Goal: Task Accomplishment & Management: Use online tool/utility

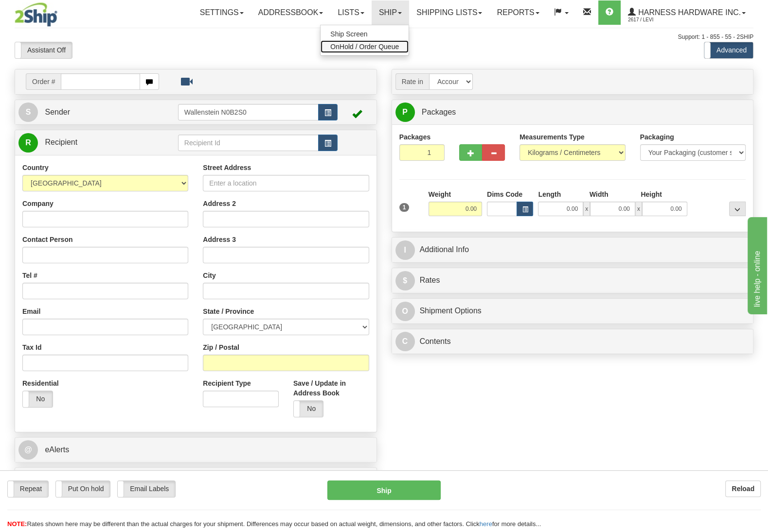
click at [382, 44] on span "OnHold / Order Queue" at bounding box center [364, 47] width 69 height 8
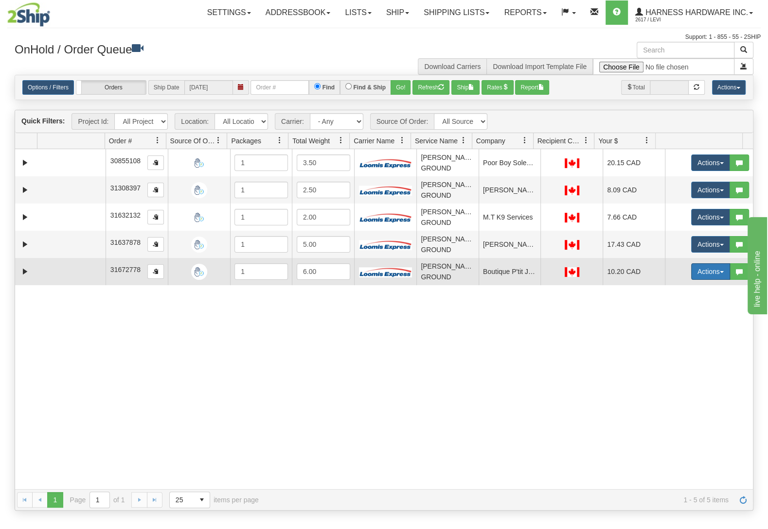
click at [700, 273] on button "Actions" at bounding box center [710, 272] width 39 height 17
click at [673, 330] on link "Ship" at bounding box center [691, 328] width 78 height 13
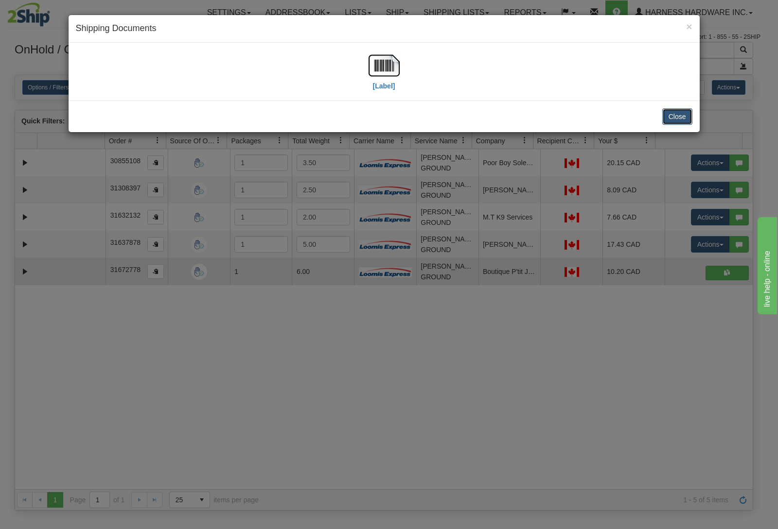
click at [672, 116] on button "Close" at bounding box center [677, 116] width 30 height 17
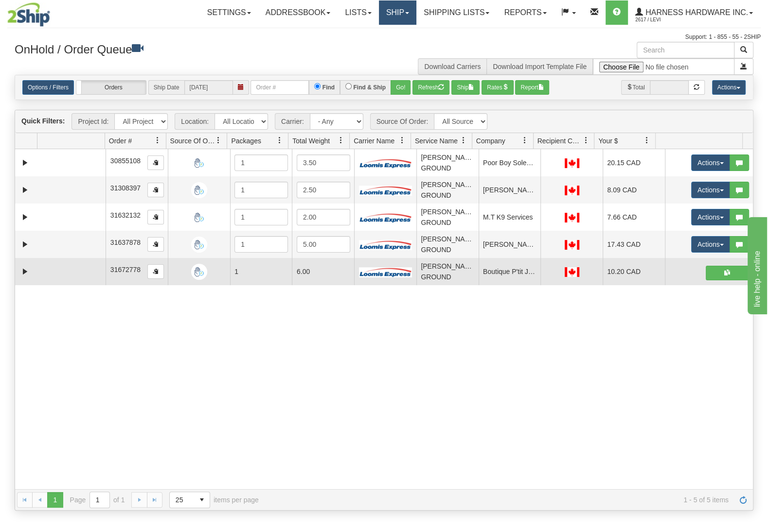
click at [398, 18] on link "Ship" at bounding box center [397, 12] width 37 height 24
click at [388, 32] on link "Ship Screen" at bounding box center [372, 34] width 88 height 13
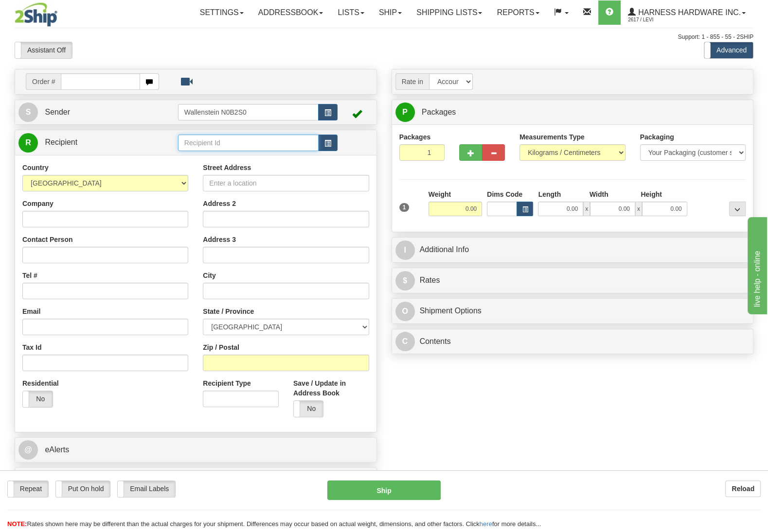
click at [235, 141] on input "text" at bounding box center [248, 143] width 141 height 17
type input "cants"
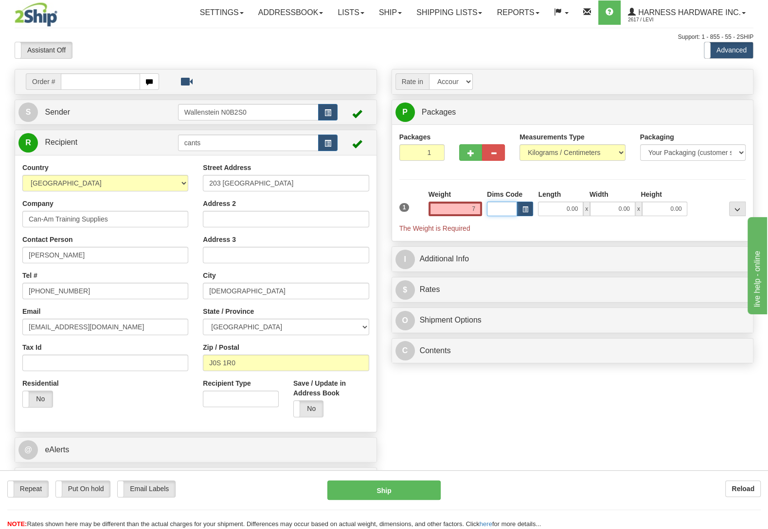
type input "7.00"
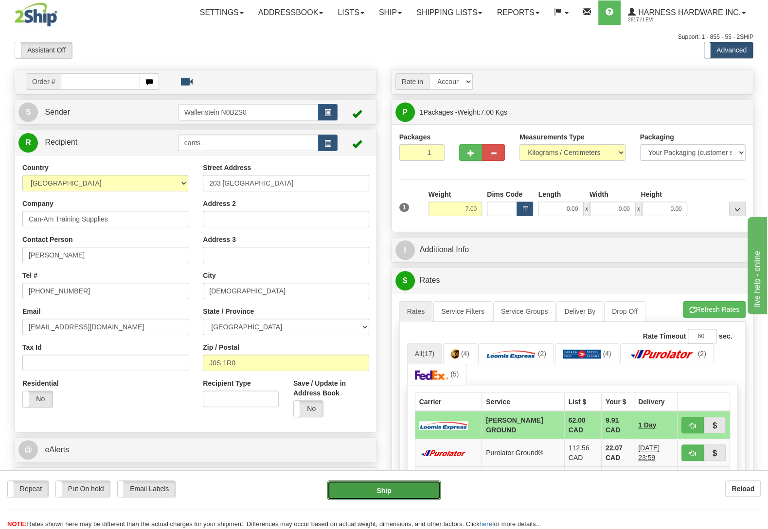
click at [372, 489] on button "Ship" at bounding box center [383, 490] width 113 height 19
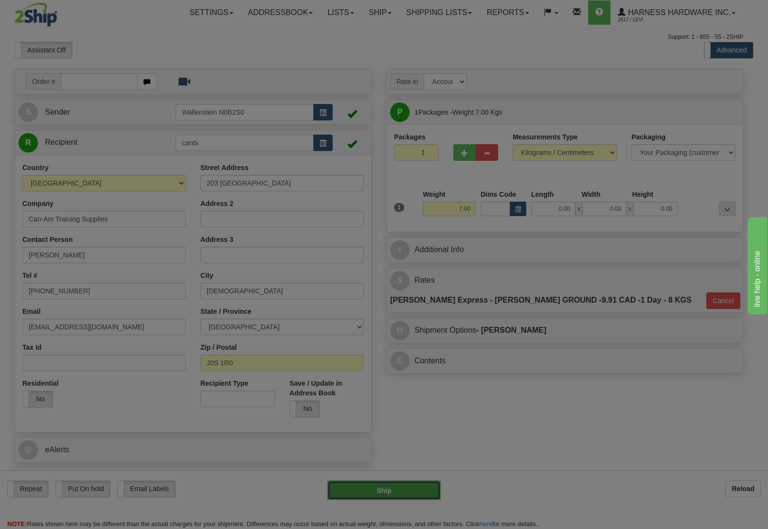
type input "DD"
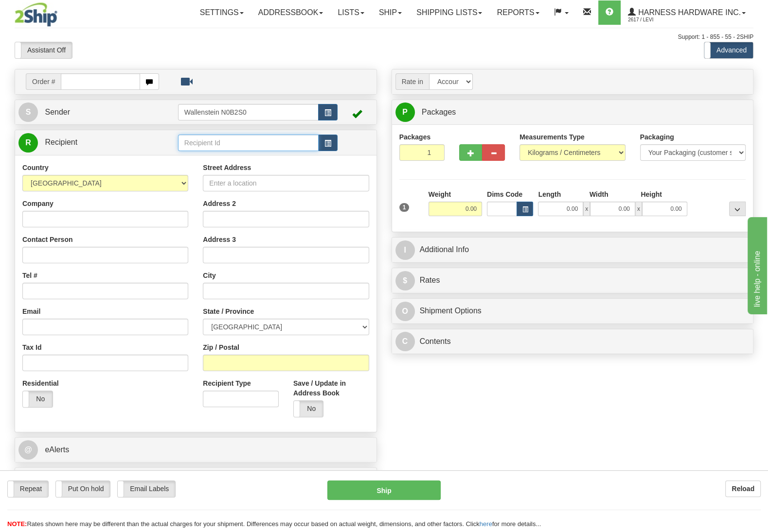
click at [241, 147] on input "text" at bounding box center [248, 143] width 141 height 17
type input "theht"
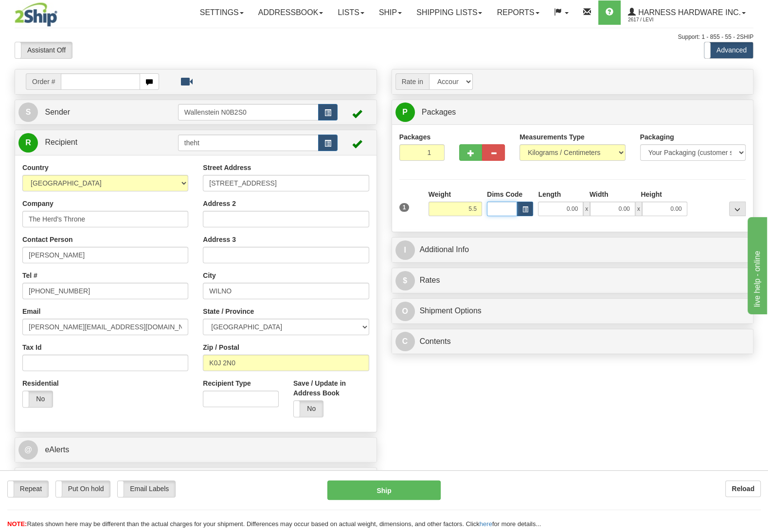
type input "5.50"
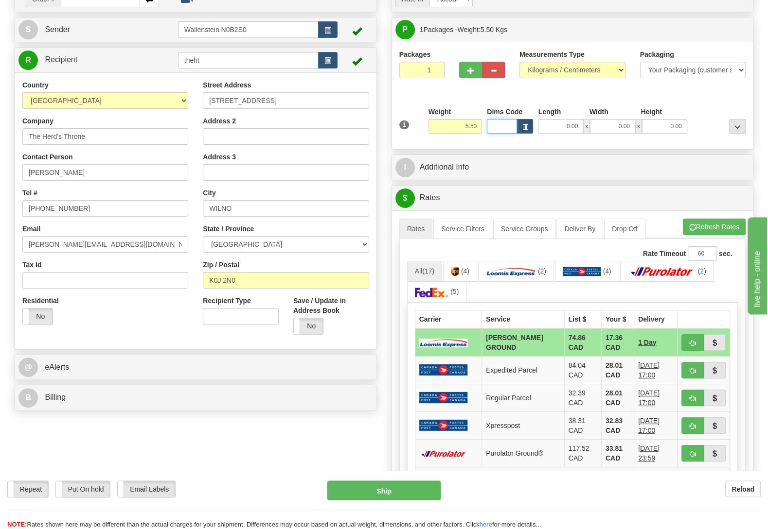
scroll to position [102, 0]
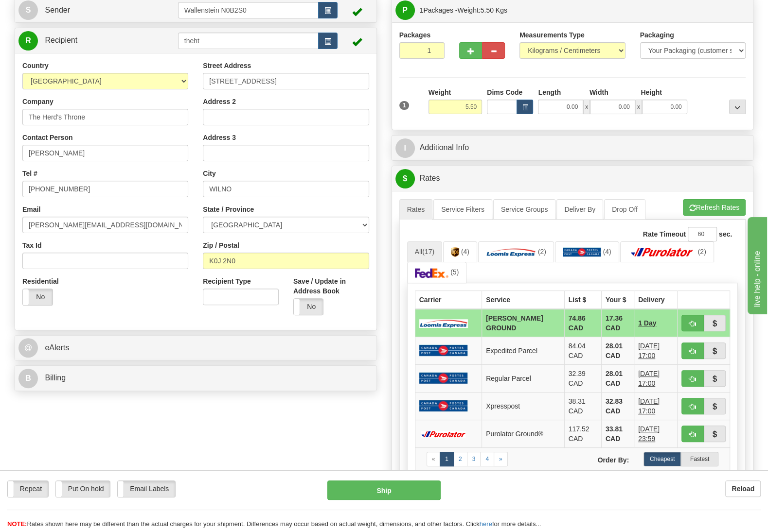
drag, startPoint x: 300, startPoint y: 72, endPoint x: 197, endPoint y: 89, distance: 103.4
click at [197, 89] on div "Street Address 732 Rockingham Rd Address 2 Address 3 City WILNO State / Provinc…" at bounding box center [285, 192] width 180 height 262
drag, startPoint x: 348, startPoint y: 79, endPoint x: 141, endPoint y: 90, distance: 206.4
click at [203, 89] on input "732 Rockingham Rd" at bounding box center [286, 81] width 166 height 17
paste input "644 John Watson"
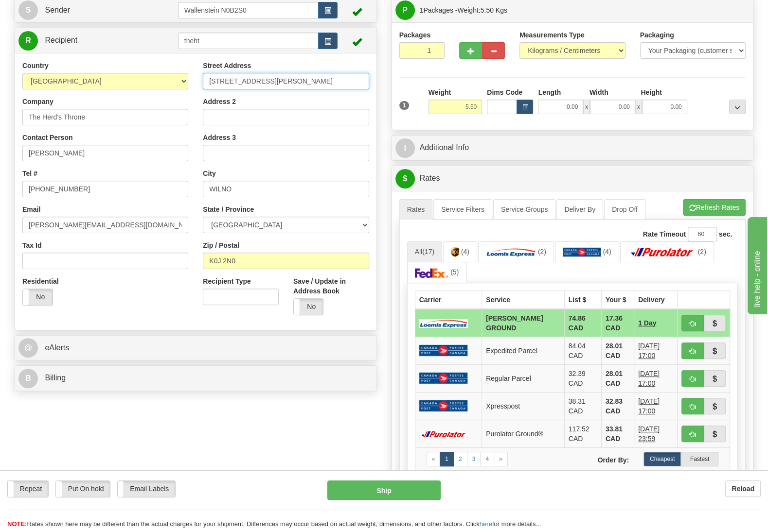
type input "644 John Watson Rd"
click at [304, 315] on label "No" at bounding box center [309, 307] width 30 height 16
click at [492, 448] on td "Purolator Ground®" at bounding box center [523, 434] width 83 height 28
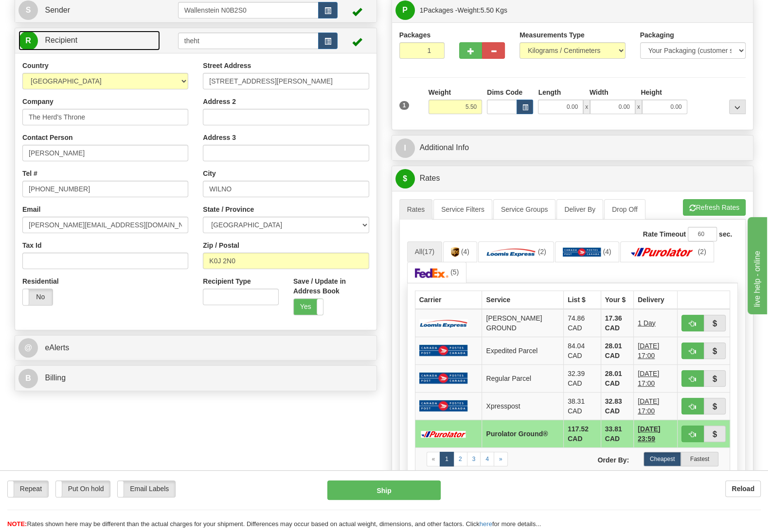
click at [84, 39] on link "R Recipient" at bounding box center [88, 41] width 141 height 20
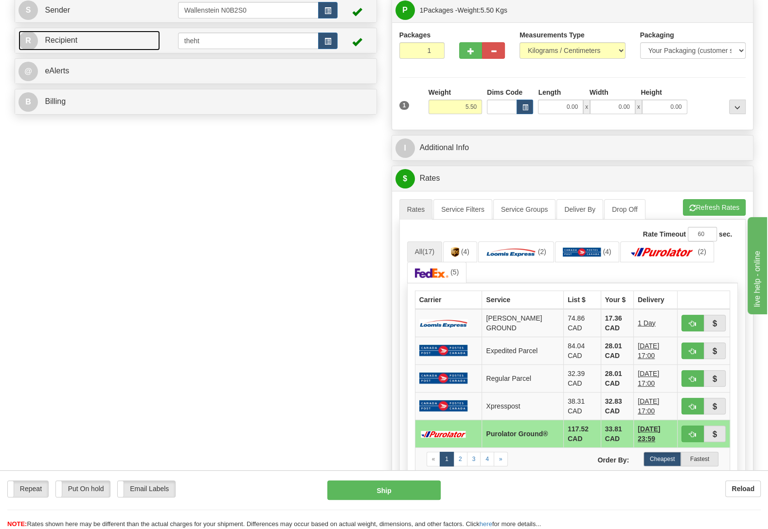
click at [85, 40] on link "R Recipient" at bounding box center [88, 41] width 141 height 20
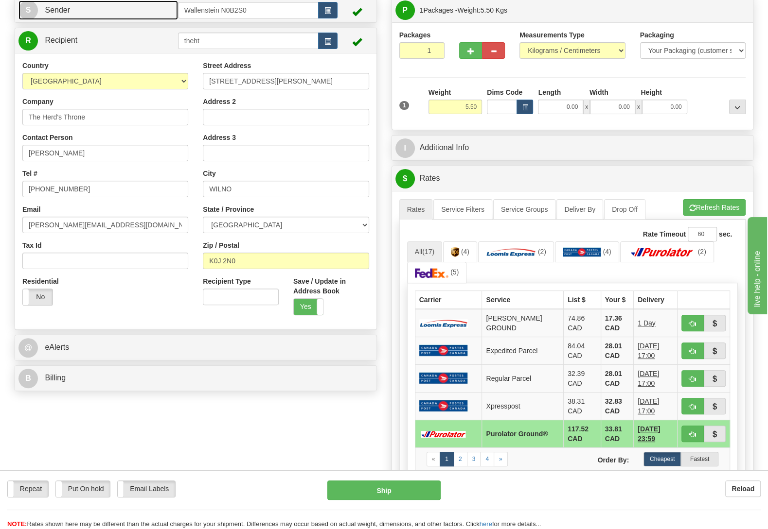
click at [121, 8] on link "S Sender" at bounding box center [97, 10] width 159 height 20
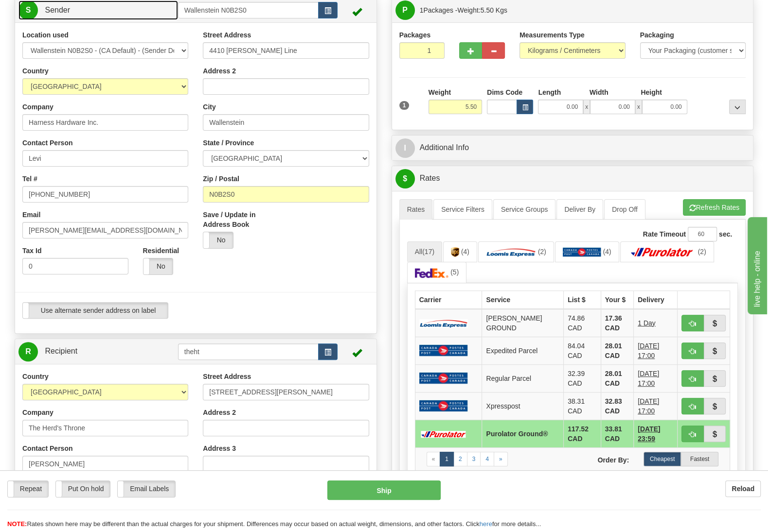
type input "WALLENSTEIN"
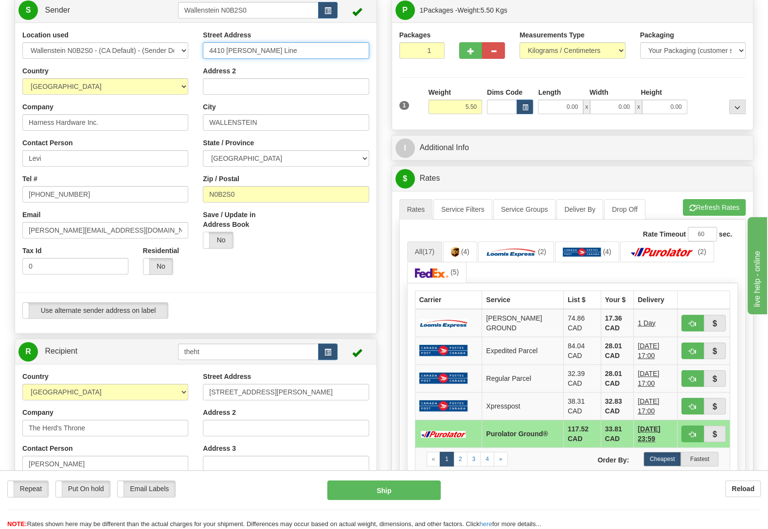
click at [324, 52] on input "4410 Lawson Line" at bounding box center [286, 50] width 166 height 17
type input "4410 Lawson Line."
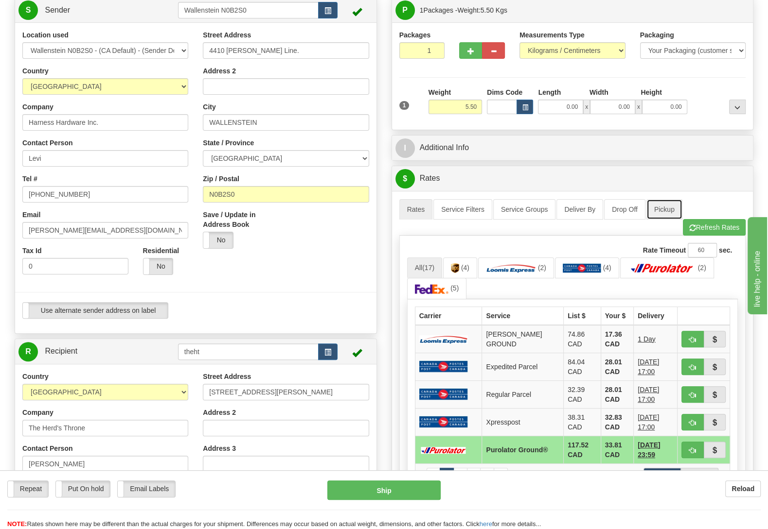
click at [661, 207] on link "Pickup" at bounding box center [664, 209] width 36 height 20
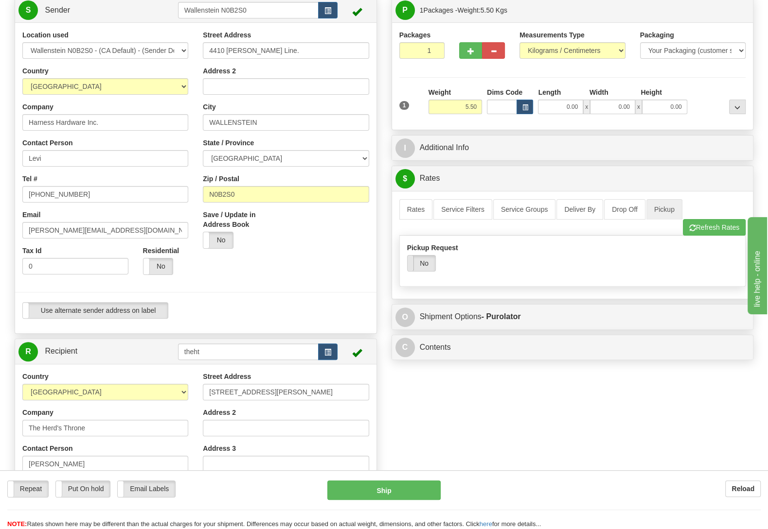
drag, startPoint x: 411, startPoint y: 270, endPoint x: 413, endPoint y: 263, distance: 7.0
click at [413, 269] on span at bounding box center [407, 264] width 13 height 16
click at [406, 215] on link "Rates" at bounding box center [416, 209] width 34 height 20
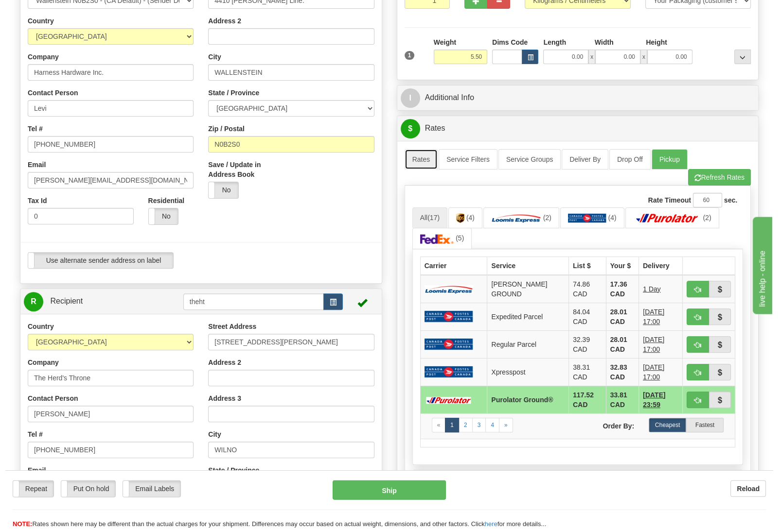
scroll to position [153, 0]
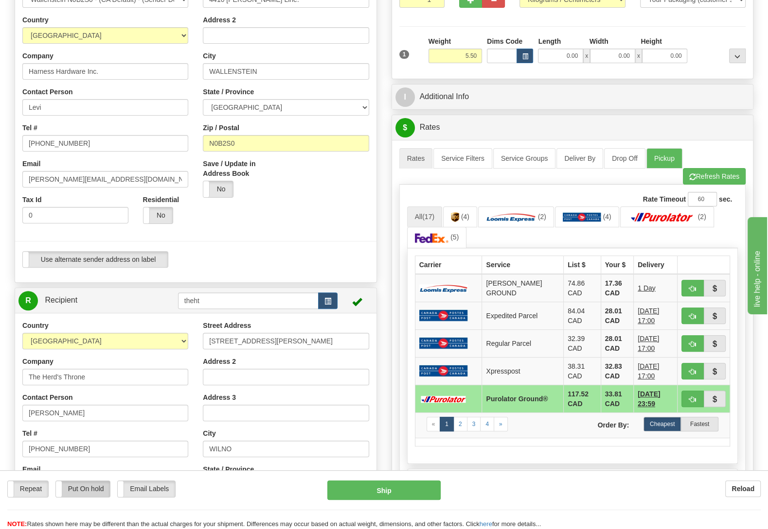
click at [84, 491] on label "Put On hold" at bounding box center [83, 489] width 54 height 16
click at [362, 491] on button "Hold" at bounding box center [383, 490] width 113 height 19
type input "260"
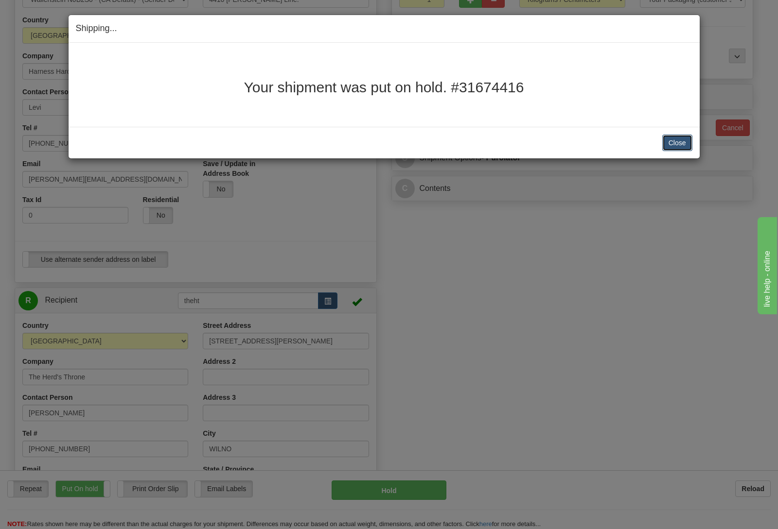
click at [680, 144] on button "Close" at bounding box center [677, 143] width 30 height 17
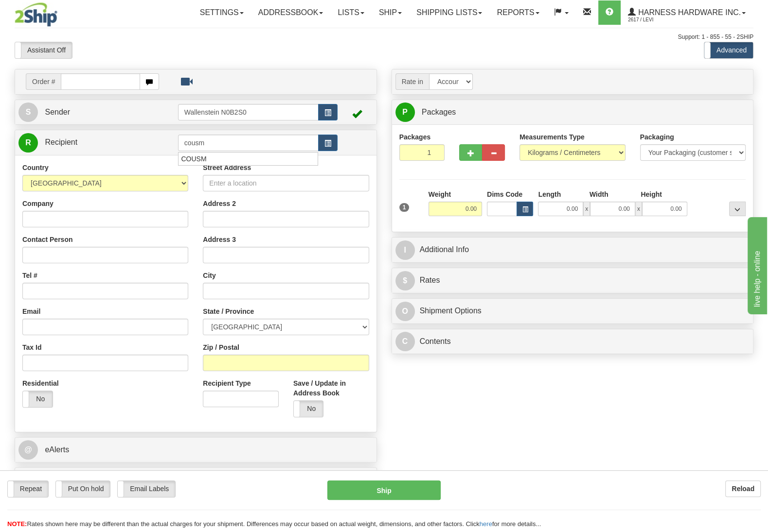
type input "cousm"
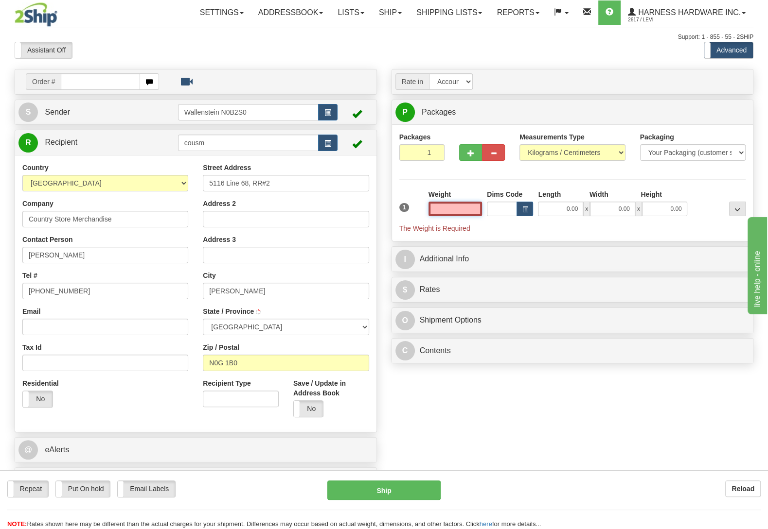
type input "[PERSON_NAME]"
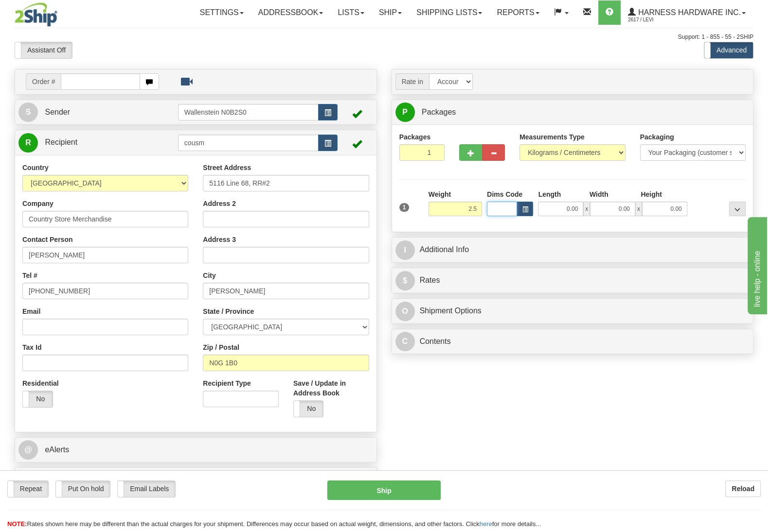
type input "2.50"
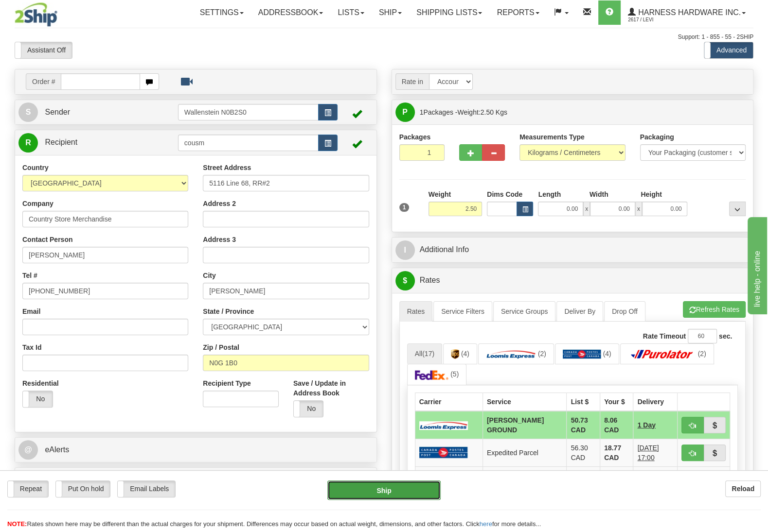
click at [386, 489] on button "Ship" at bounding box center [383, 490] width 113 height 19
type input "DD"
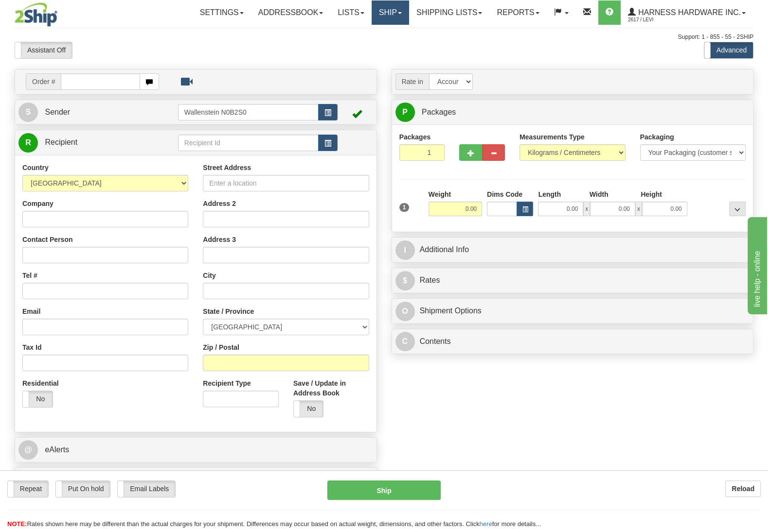
click at [385, 18] on link "Ship" at bounding box center [389, 12] width 37 height 24
click at [377, 44] on span "OnHold / Order Queue" at bounding box center [364, 47] width 69 height 8
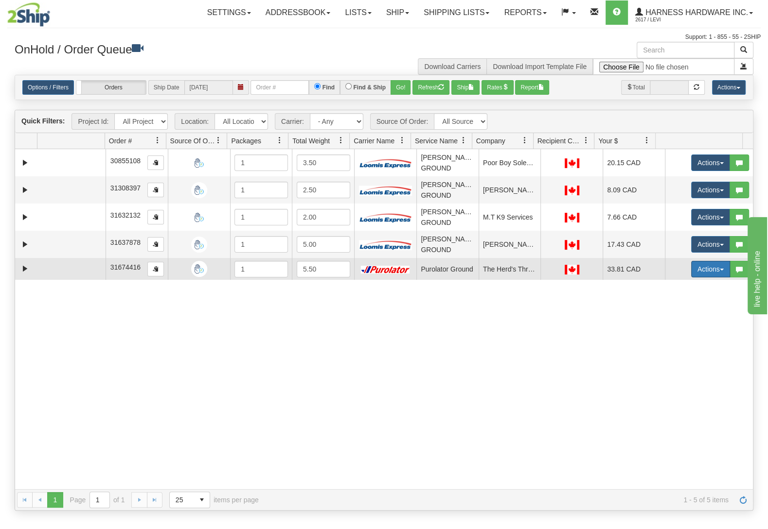
click at [700, 277] on button "Actions" at bounding box center [710, 269] width 39 height 17
click at [688, 292] on link "Open" at bounding box center [691, 288] width 78 height 13
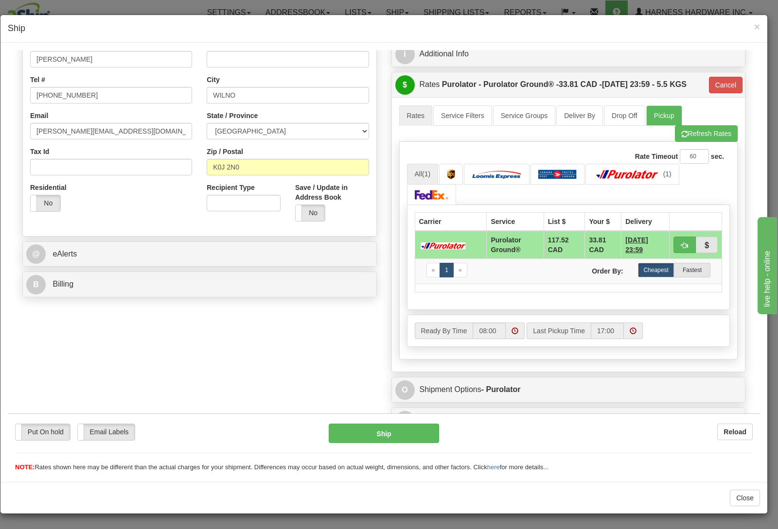
scroll to position [245, 0]
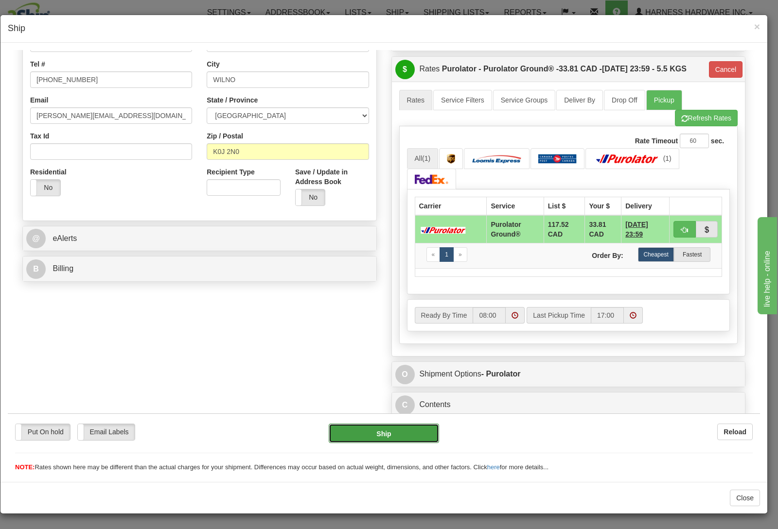
click at [370, 428] on button "Ship" at bounding box center [384, 432] width 111 height 19
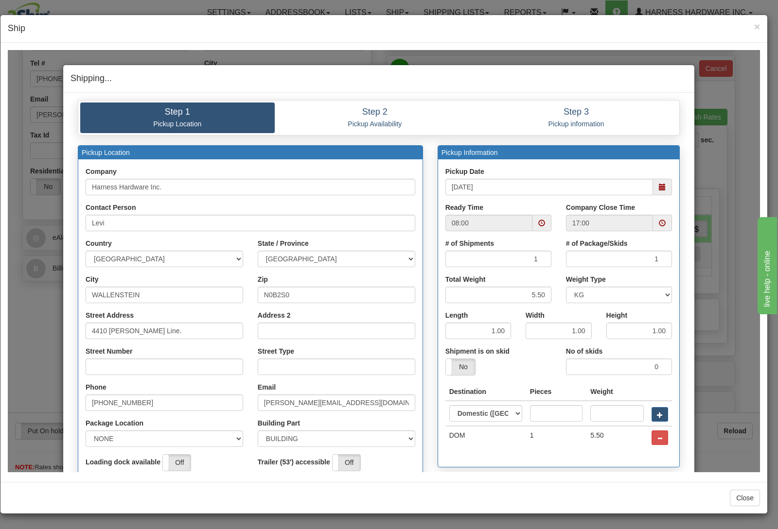
scroll to position [190, 0]
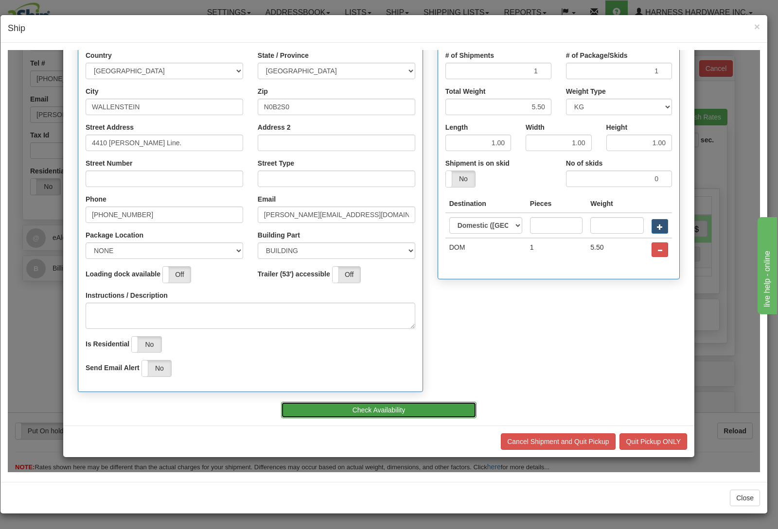
click at [309, 414] on button "Check Availability" at bounding box center [379, 410] width 196 height 17
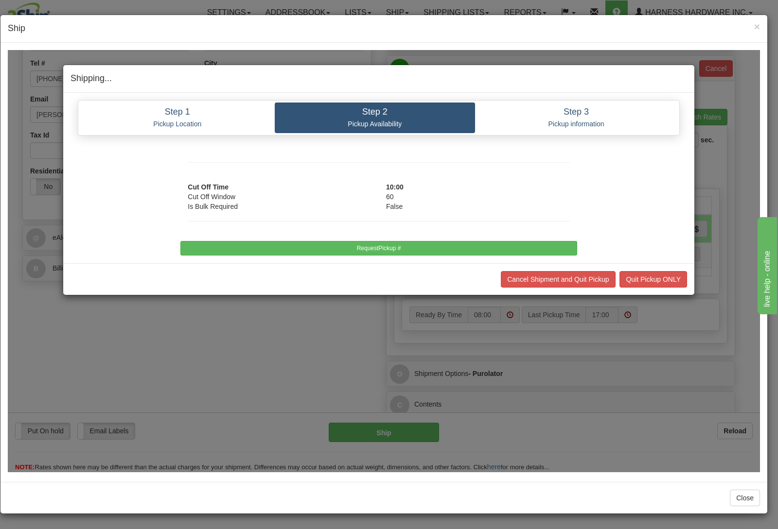
scroll to position [0, 0]
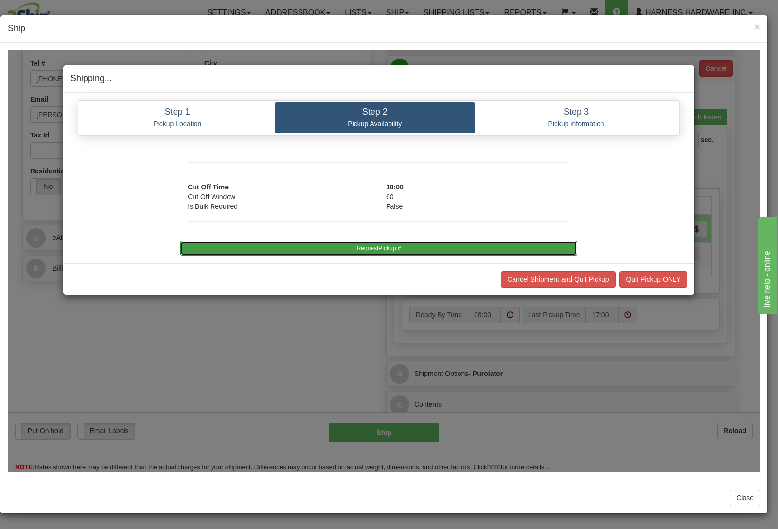
click at [374, 247] on button "RequestPickup #" at bounding box center [378, 248] width 396 height 15
